Goal: Information Seeking & Learning: Learn about a topic

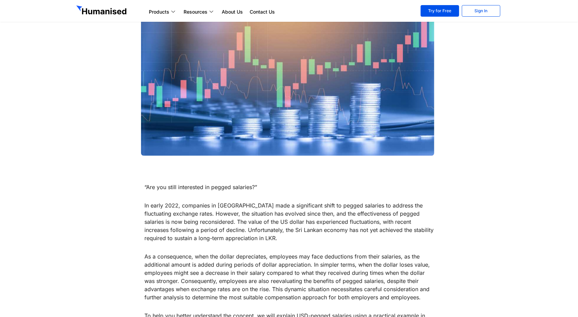
scroll to position [112, 0]
click at [232, 215] on p "In early 2022, companies in [GEOGRAPHIC_DATA] made a significant shift to pegge…" at bounding box center [288, 221] width 289 height 41
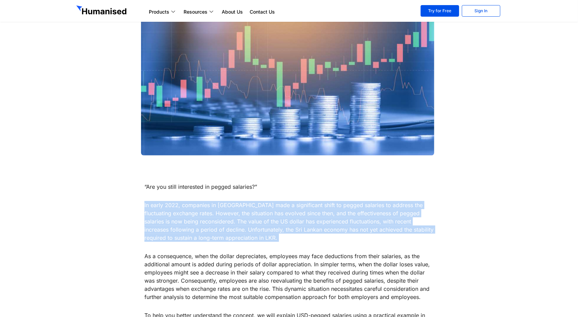
click at [232, 215] on p "In early 2022, companies in [GEOGRAPHIC_DATA] made a significant shift to pegge…" at bounding box center [288, 221] width 289 height 41
click at [265, 220] on p "In early 2022, companies in [GEOGRAPHIC_DATA] made a significant shift to pegge…" at bounding box center [288, 221] width 289 height 41
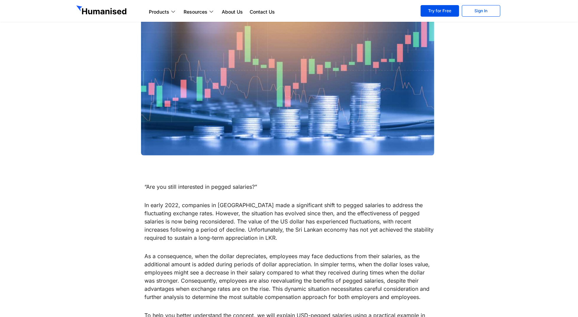
click at [237, 207] on p "In early 2022, companies in [GEOGRAPHIC_DATA] made a significant shift to pegge…" at bounding box center [288, 221] width 289 height 41
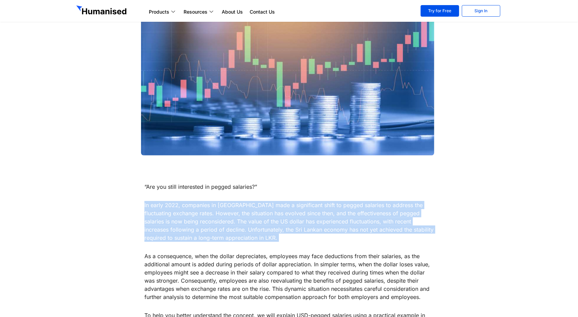
click at [237, 207] on p "In early 2022, companies in [GEOGRAPHIC_DATA] made a significant shift to pegge…" at bounding box center [288, 221] width 289 height 41
click at [211, 215] on p "In early 2022, companies in [GEOGRAPHIC_DATA] made a significant shift to pegge…" at bounding box center [288, 221] width 289 height 41
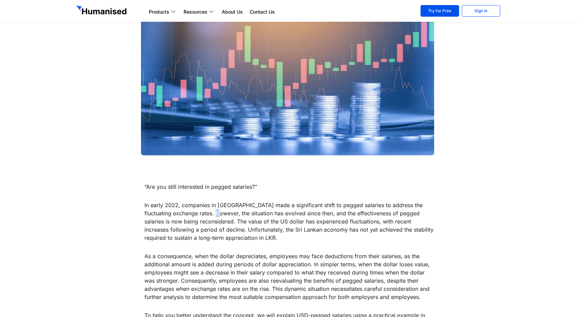
click at [211, 215] on p "In early 2022, companies in [GEOGRAPHIC_DATA] made a significant shift to pegge…" at bounding box center [288, 221] width 289 height 41
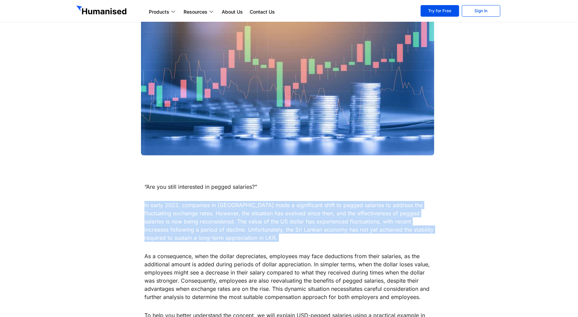
drag, startPoint x: 211, startPoint y: 215, endPoint x: 242, endPoint y: 221, distance: 31.7
click at [242, 221] on p "In early 2022, companies in [GEOGRAPHIC_DATA] made a significant shift to pegge…" at bounding box center [288, 221] width 289 height 41
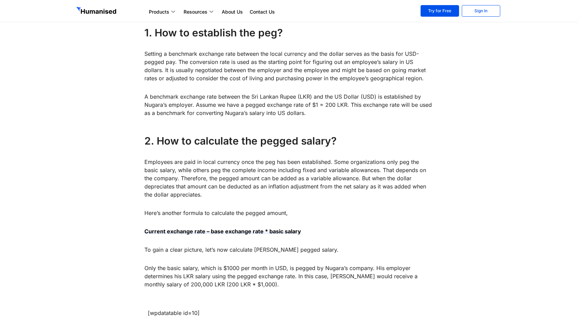
click at [242, 221] on div "“Are you still interested in pegged salaries?” In early 2022, companies in [GEO…" at bounding box center [288, 45] width 289 height 486
click at [254, 187] on p "Employees are paid in local currency once the peg has been established. Some or…" at bounding box center [288, 178] width 289 height 41
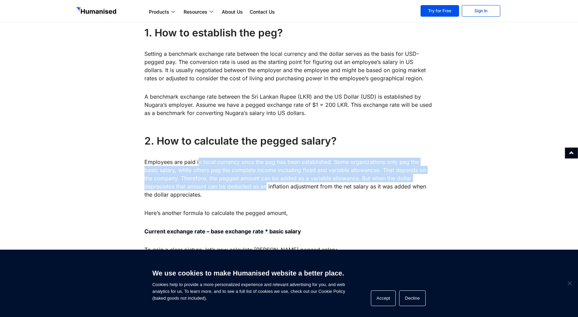
drag, startPoint x: 199, startPoint y: 162, endPoint x: 236, endPoint y: 184, distance: 43.1
click at [236, 184] on p "Employees are paid in local currency once the peg has been established. Some or…" at bounding box center [288, 178] width 289 height 41
drag, startPoint x: 236, startPoint y: 184, endPoint x: 224, endPoint y: 163, distance: 24.3
click at [224, 163] on p "Employees are paid in local currency once the peg has been established. Some or…" at bounding box center [288, 178] width 289 height 41
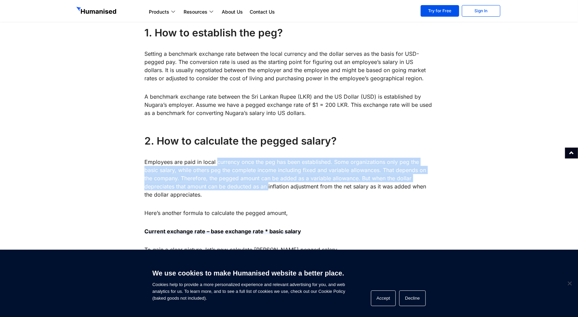
click at [224, 163] on p "Employees are paid in local currency once the peg has been established. Some or…" at bounding box center [288, 178] width 289 height 41
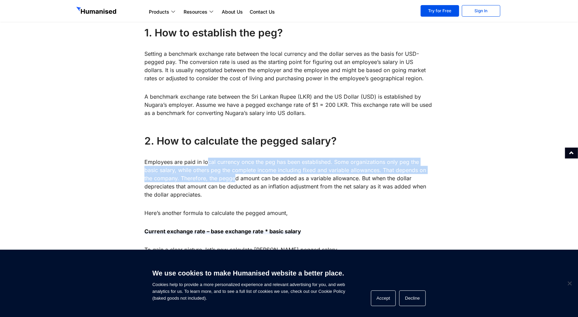
drag, startPoint x: 208, startPoint y: 160, endPoint x: 227, endPoint y: 182, distance: 29.2
click at [227, 182] on p "Employees are paid in local currency once the peg has been established. Some or…" at bounding box center [288, 178] width 289 height 41
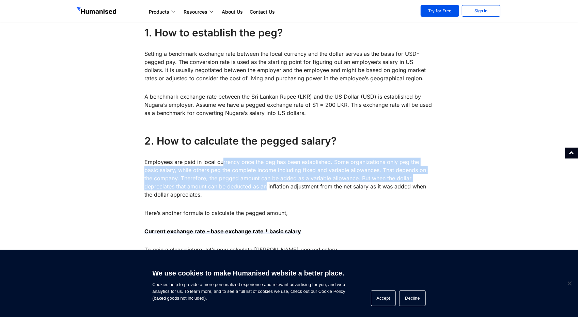
drag, startPoint x: 234, startPoint y: 184, endPoint x: 221, endPoint y: 165, distance: 23.4
click at [221, 165] on p "Employees are paid in local currency once the peg has been established. Some or…" at bounding box center [288, 178] width 289 height 41
drag, startPoint x: 221, startPoint y: 165, endPoint x: 237, endPoint y: 185, distance: 26.2
click at [237, 185] on p "Employees are paid in local currency once the peg has been established. Some or…" at bounding box center [288, 178] width 289 height 41
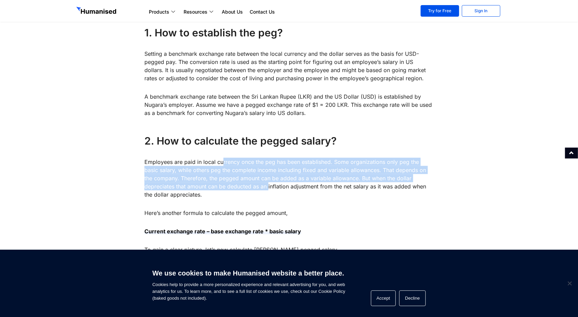
click at [237, 185] on p "Employees are paid in local currency once the peg has been established. Some or…" at bounding box center [288, 178] width 289 height 41
drag, startPoint x: 237, startPoint y: 185, endPoint x: 215, endPoint y: 162, distance: 31.8
click at [215, 162] on p "Employees are paid in local currency once the peg has been established. Some or…" at bounding box center [288, 178] width 289 height 41
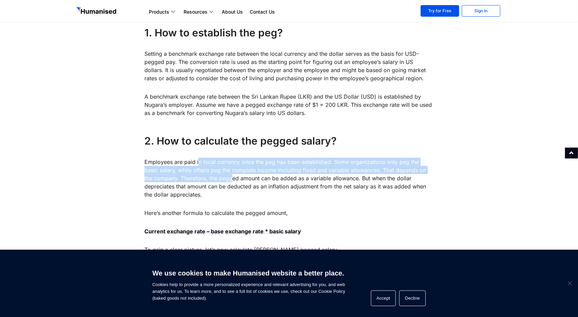
drag, startPoint x: 198, startPoint y: 158, endPoint x: 223, endPoint y: 178, distance: 31.5
click at [223, 178] on p "Employees are paid in local currency once the peg has been established. Some or…" at bounding box center [288, 178] width 289 height 41
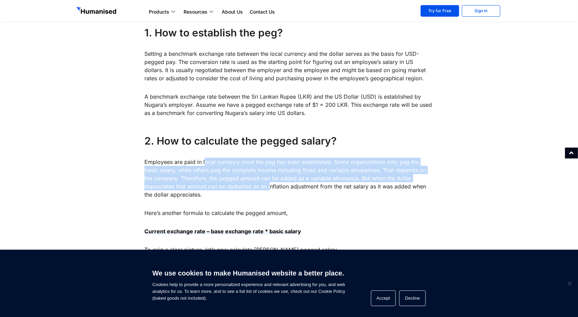
drag, startPoint x: 238, startPoint y: 187, endPoint x: 204, endPoint y: 159, distance: 44.0
click at [204, 159] on p "Employees are paid in local currency once the peg has been established. Some or…" at bounding box center [288, 178] width 289 height 41
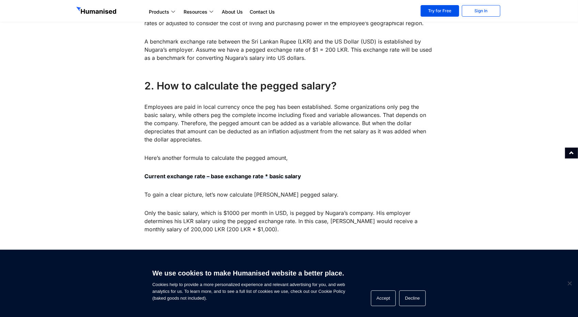
scroll to position [548, 0]
click at [191, 196] on p "To gain a clear picture, let’s now calculate [PERSON_NAME] pegged salary." at bounding box center [288, 194] width 289 height 8
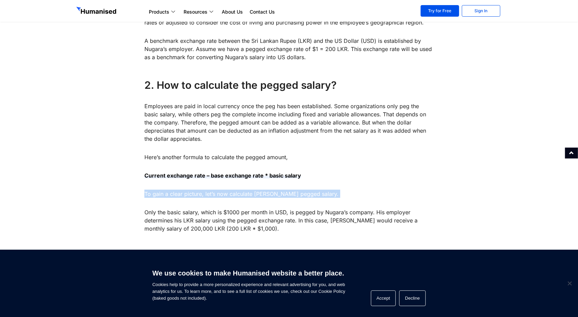
click at [191, 196] on p "To gain a clear picture, let’s now calculate [PERSON_NAME] pegged salary." at bounding box center [288, 194] width 289 height 8
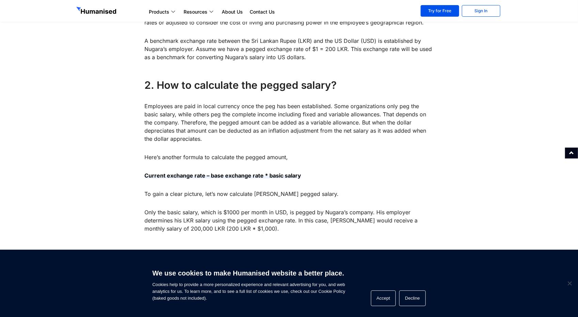
click at [159, 226] on p "Only the basic salary, which is $1000 per month in USD, is pegged by Nugara’s c…" at bounding box center [288, 220] width 289 height 25
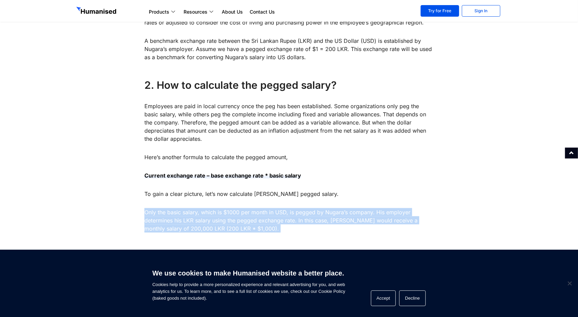
click at [159, 226] on p "Only the basic salary, which is $1000 per month in USD, is pegged by Nugara’s c…" at bounding box center [288, 220] width 289 height 25
click at [193, 224] on p "Only the basic salary, which is $1000 per month in USD, is pegged by Nugara’s c…" at bounding box center [288, 220] width 289 height 25
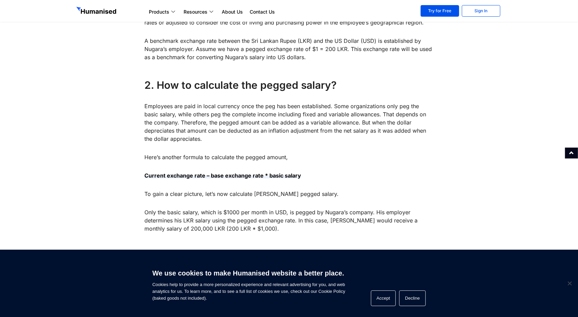
click at [213, 219] on p "Only the basic salary, which is $1000 per month in USD, is pegged by Nugara’s c…" at bounding box center [288, 220] width 289 height 25
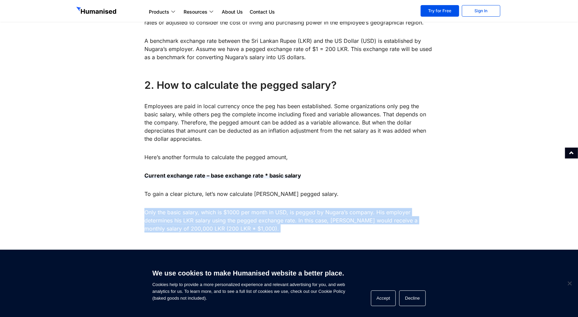
drag, startPoint x: 213, startPoint y: 219, endPoint x: 209, endPoint y: 219, distance: 4.5
click at [209, 219] on p "Only the basic salary, which is $1000 per month in USD, is pegged by Nugara’s c…" at bounding box center [288, 220] width 289 height 25
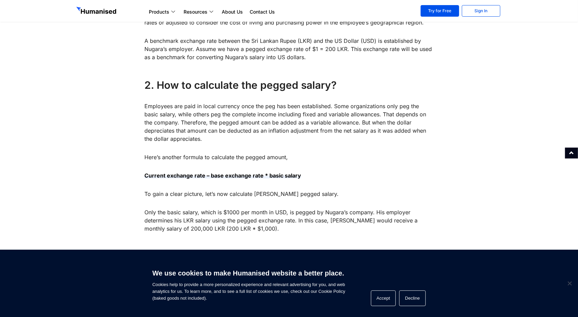
click at [199, 214] on p "Only the basic salary, which is $1000 per month in USD, is pegged by Nugara’s c…" at bounding box center [288, 220] width 289 height 25
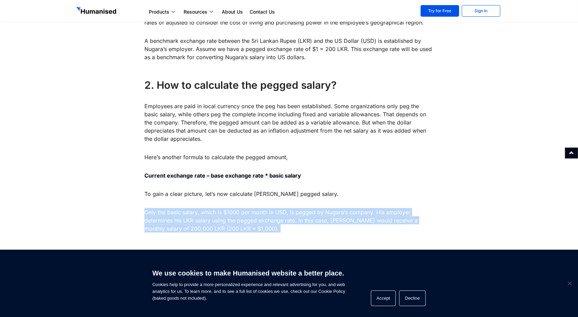
click at [199, 214] on p "Only the basic salary, which is $1000 per month in USD, is pegged by Nugara’s c…" at bounding box center [288, 220] width 289 height 25
click at [226, 219] on p "Only the basic salary, which is $1000 per month in USD, is pegged by Nugara’s c…" at bounding box center [288, 220] width 289 height 25
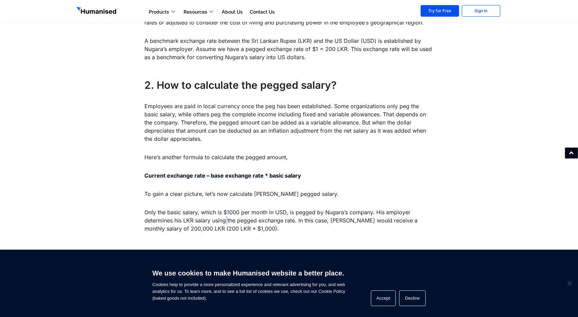
click at [226, 219] on p "Only the basic salary, which is $1000 per month in USD, is pegged by Nugara’s c…" at bounding box center [288, 220] width 289 height 25
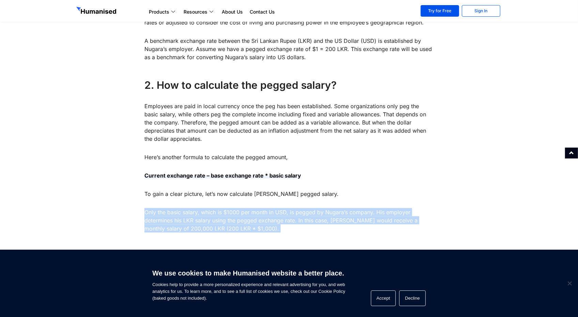
click at [226, 219] on p "Only the basic salary, which is $1000 per month in USD, is pegged by Nugara’s c…" at bounding box center [288, 220] width 289 height 25
click at [252, 220] on p "Only the basic salary, which is $1000 per month in USD, is pegged by Nugara’s c…" at bounding box center [288, 220] width 289 height 25
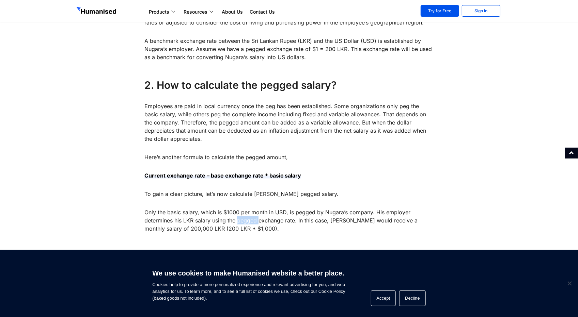
click at [252, 220] on p "Only the basic salary, which is $1000 per month in USD, is pegged by Nugara’s c…" at bounding box center [288, 220] width 289 height 25
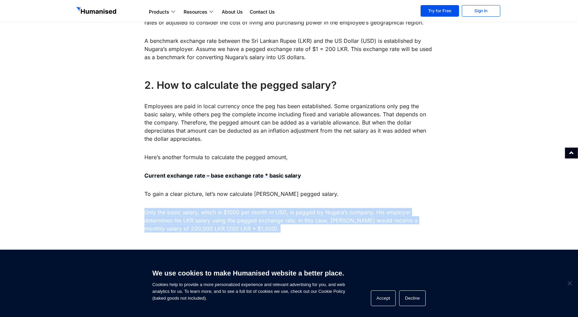
click at [252, 220] on p "Only the basic salary, which is $1000 per month in USD, is pegged by Nugara’s c…" at bounding box center [288, 220] width 289 height 25
click at [229, 218] on p "Only the basic salary, which is $1000 per month in USD, is pegged by Nugara’s c…" at bounding box center [288, 220] width 289 height 25
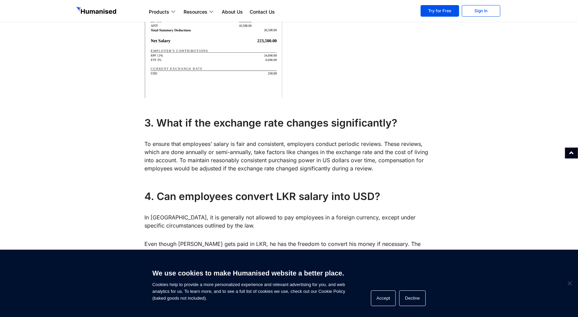
scroll to position [925, 0]
click at [229, 169] on p "To ensure that employees’ salary is fair and consistent, employers conduct peri…" at bounding box center [288, 156] width 289 height 33
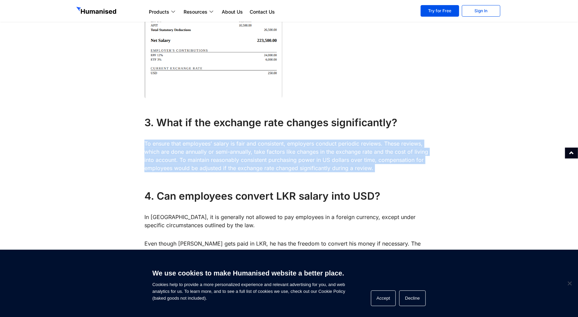
click at [229, 169] on p "To ensure that employees’ salary is fair and consistent, employers conduct peri…" at bounding box center [288, 156] width 289 height 33
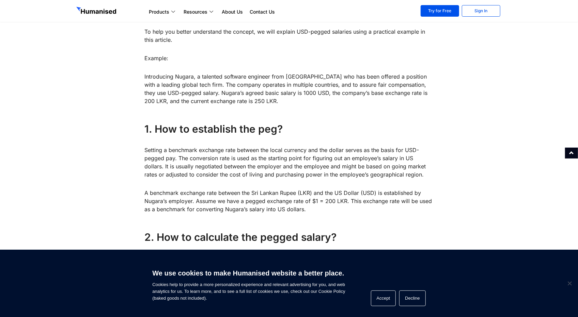
scroll to position [397, 0]
